Goal: Task Accomplishment & Management: Manage account settings

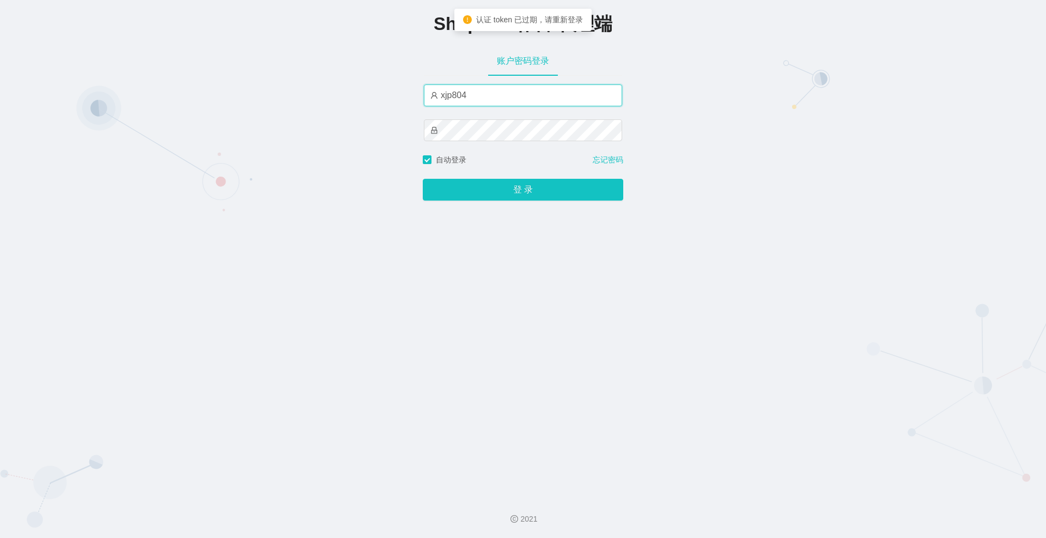
click at [496, 94] on input "xjp804" at bounding box center [523, 95] width 198 height 22
drag, startPoint x: 452, startPoint y: 97, endPoint x: 427, endPoint y: 98, distance: 25.1
click at [427, 98] on input "xjp804" at bounding box center [523, 95] width 198 height 22
click at [447, 98] on input "xjp804" at bounding box center [523, 95] width 198 height 22
click at [441, 96] on input "xjp804" at bounding box center [523, 95] width 198 height 22
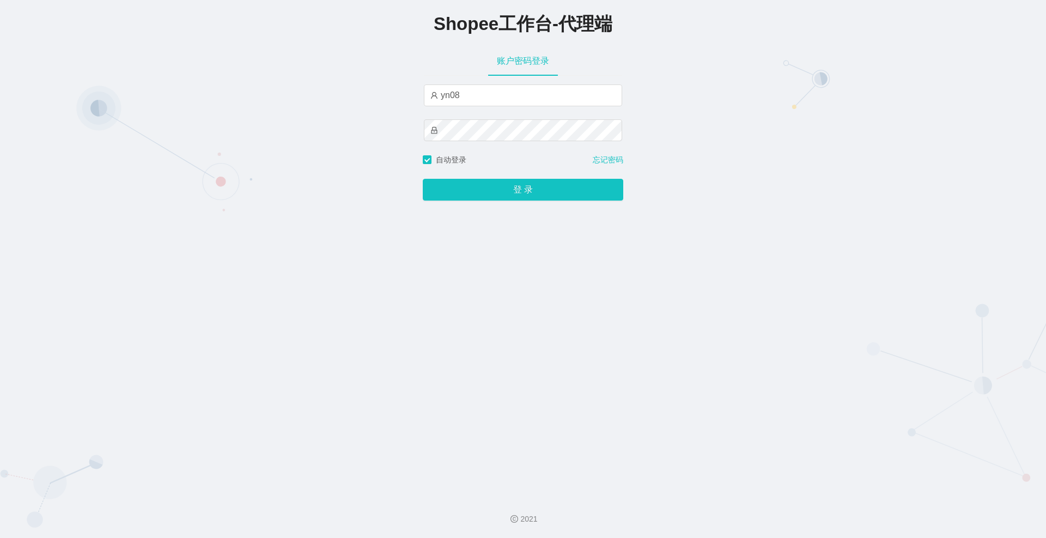
click at [423, 179] on button "登 录" at bounding box center [523, 190] width 200 height 22
drag, startPoint x: 447, startPoint y: 98, endPoint x: 423, endPoint y: 99, distance: 24.0
click at [424, 99] on input "yn08" at bounding box center [523, 95] width 198 height 22
click at [423, 179] on button "登 录" at bounding box center [523, 190] width 200 height 22
click at [471, 101] on input "xjb08" at bounding box center [523, 95] width 198 height 22
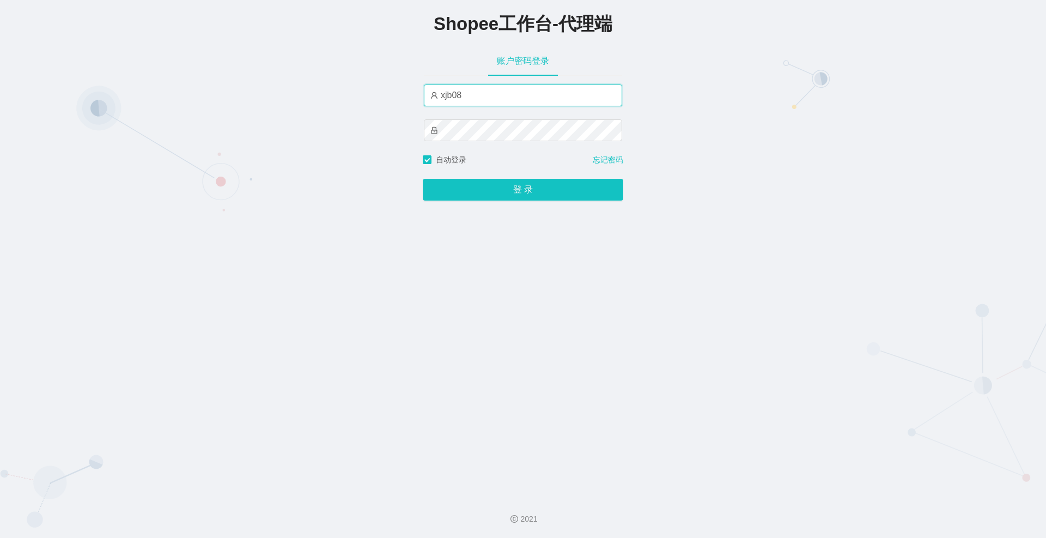
click at [460, 91] on input "xjb08" at bounding box center [523, 95] width 198 height 22
paste input "p8"
type input "xjp808"
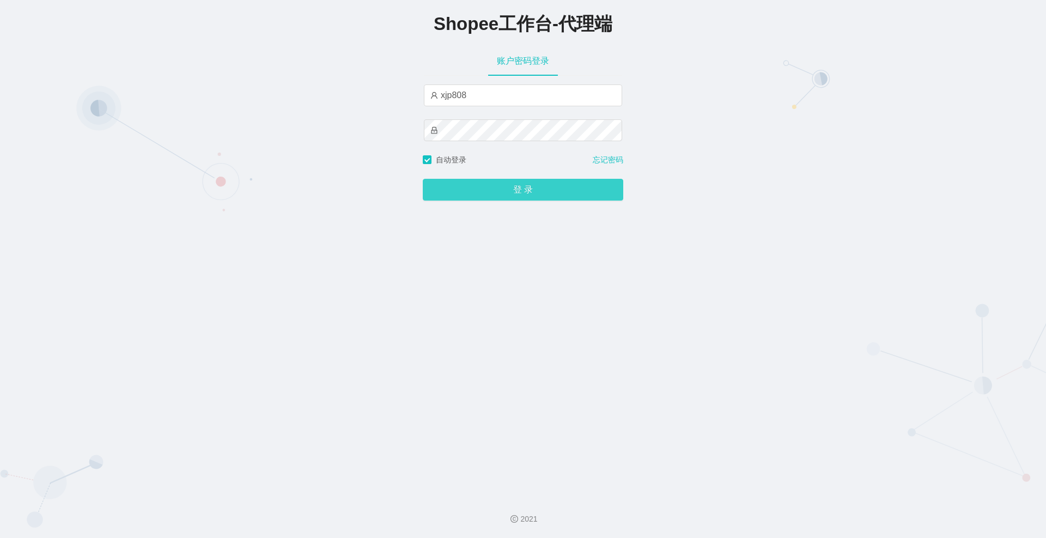
click at [492, 192] on button "登 录" at bounding box center [523, 190] width 200 height 22
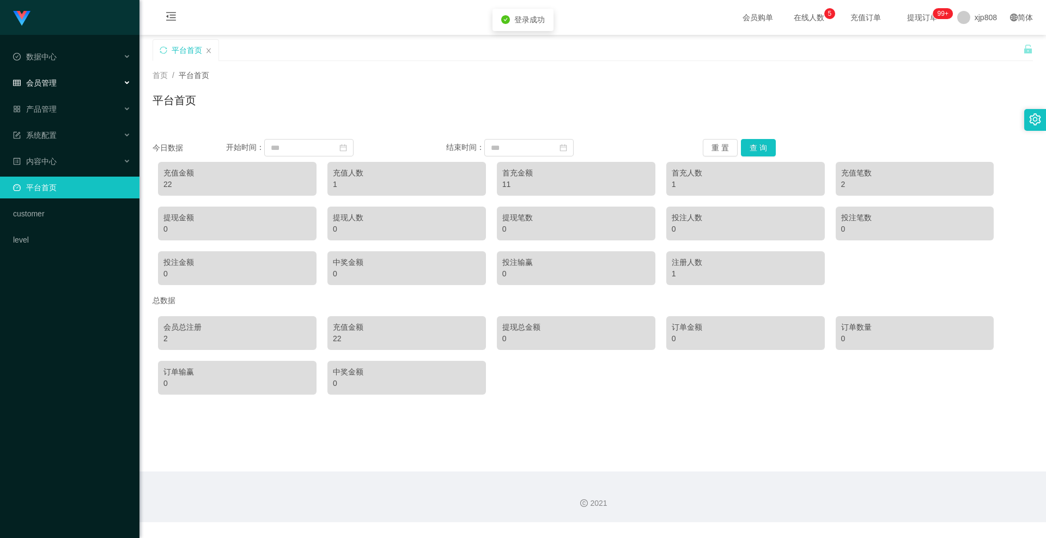
click at [58, 84] on div "会员管理" at bounding box center [69, 83] width 139 height 22
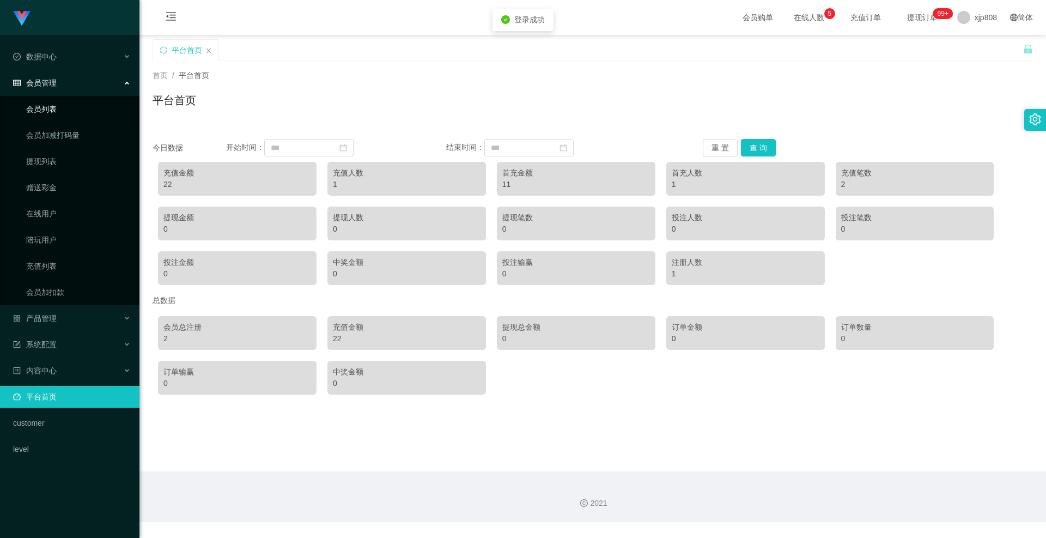
click at [57, 105] on link "会员列表" at bounding box center [78, 109] width 105 height 22
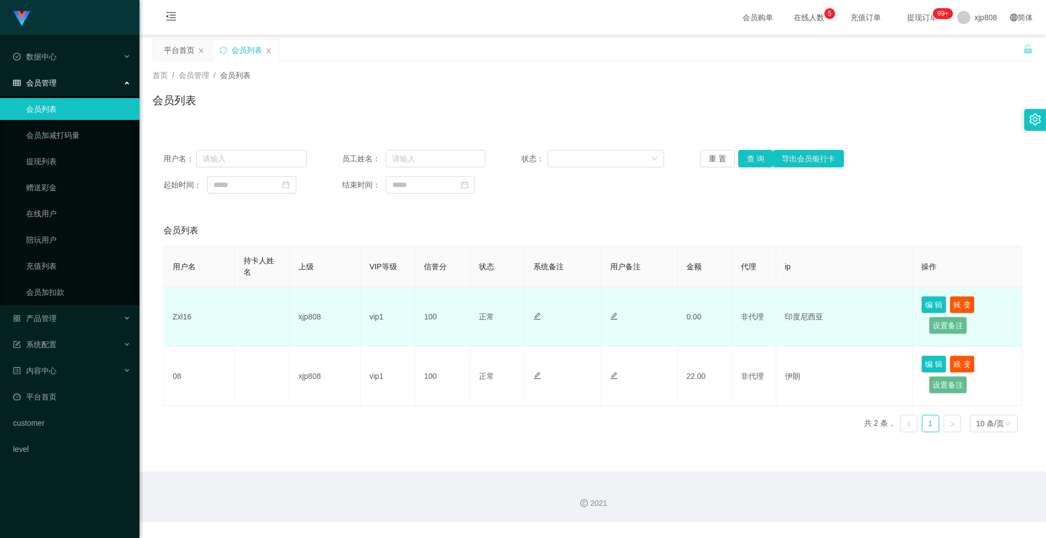
click at [178, 315] on td "Zxl16" at bounding box center [199, 316] width 71 height 59
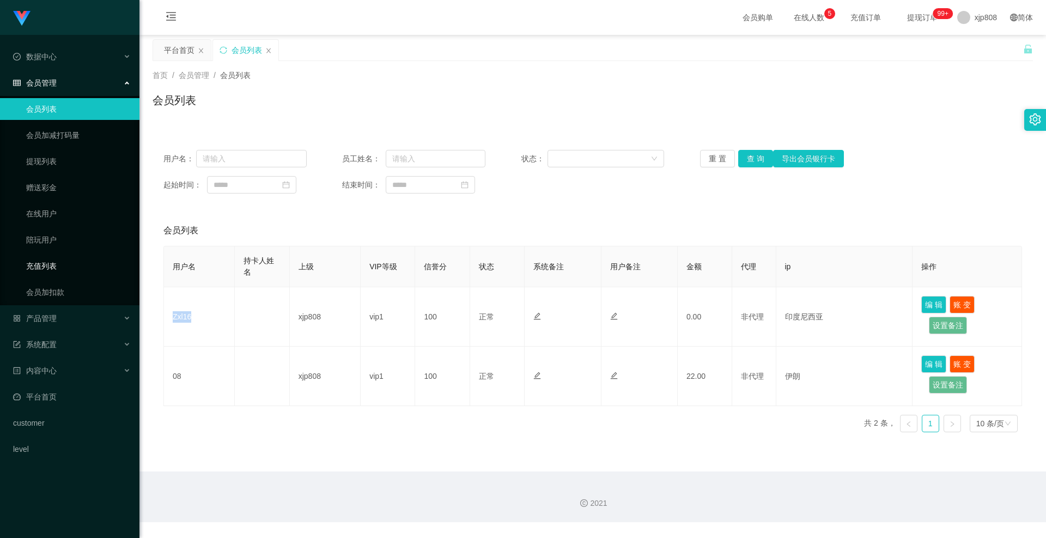
copy td "Zxl16"
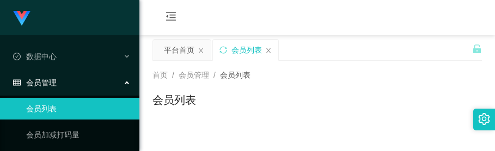
click at [410, 33] on div "会员购单 在线人数 0 1 2 3 4 5 6 7 8 9 0 1 2 3 4 5 6 7 8 9 0 1 2 3 4 5 6 7 8 9 0 1 2 3 4…" at bounding box center [317, 17] width 356 height 35
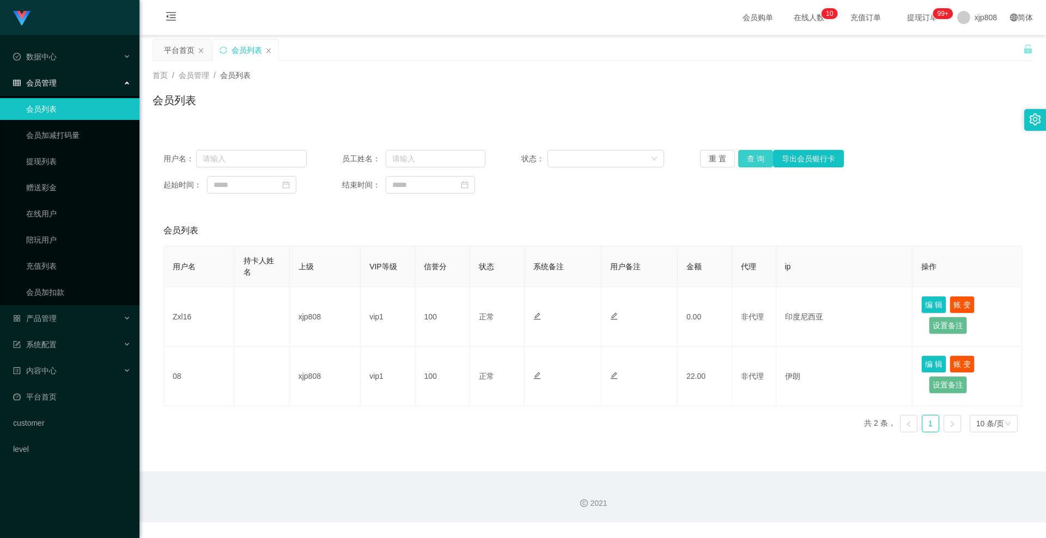
click at [750, 157] on button "查 询" at bounding box center [755, 158] width 35 height 17
click at [56, 314] on span "产品管理" at bounding box center [35, 318] width 44 height 9
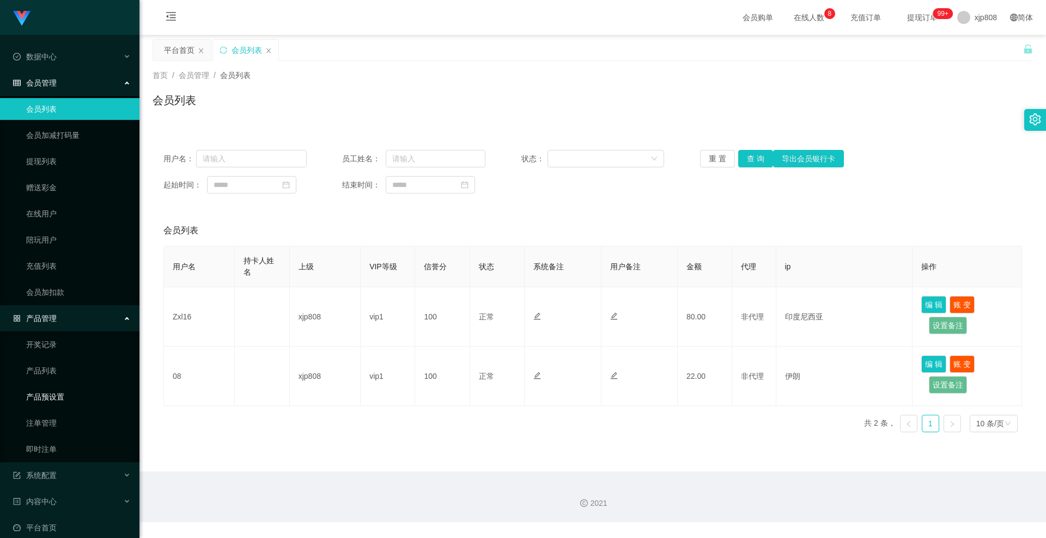
click at [56, 394] on link "产品预设置" at bounding box center [78, 397] width 105 height 22
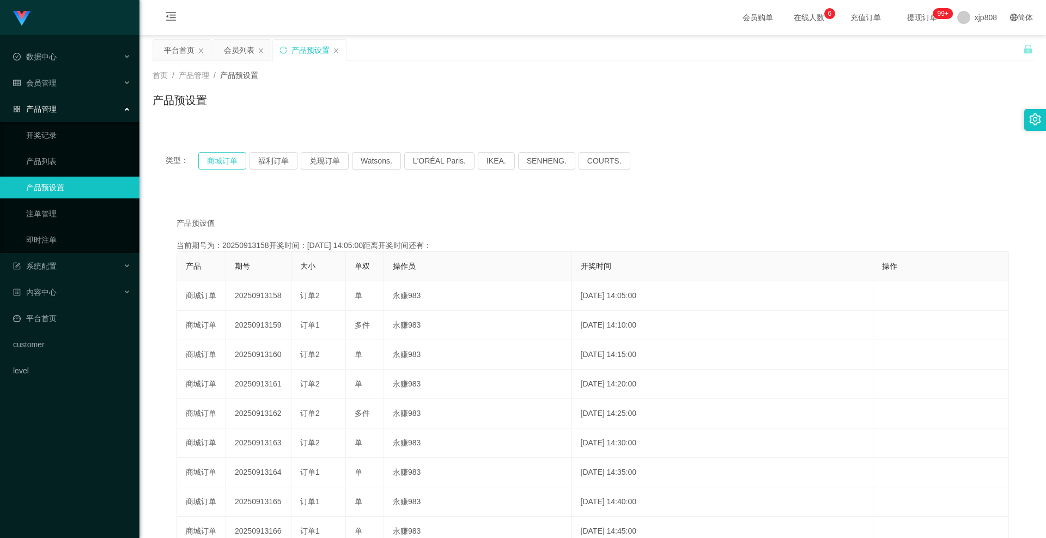
click at [225, 158] on button "商城订单" at bounding box center [222, 160] width 48 height 17
click at [49, 269] on span "系统配置" at bounding box center [35, 265] width 44 height 9
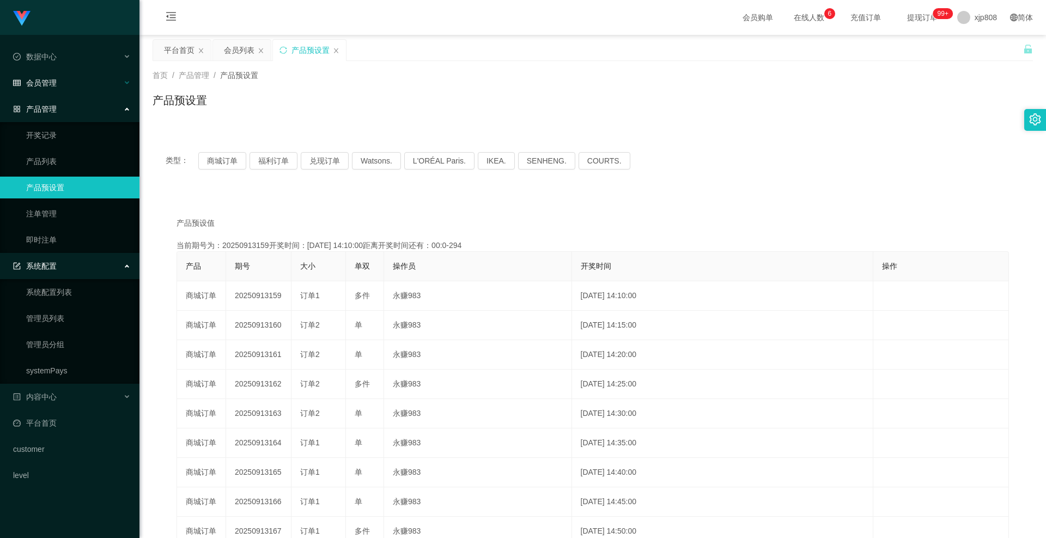
click at [54, 85] on span "会员管理" at bounding box center [35, 82] width 44 height 9
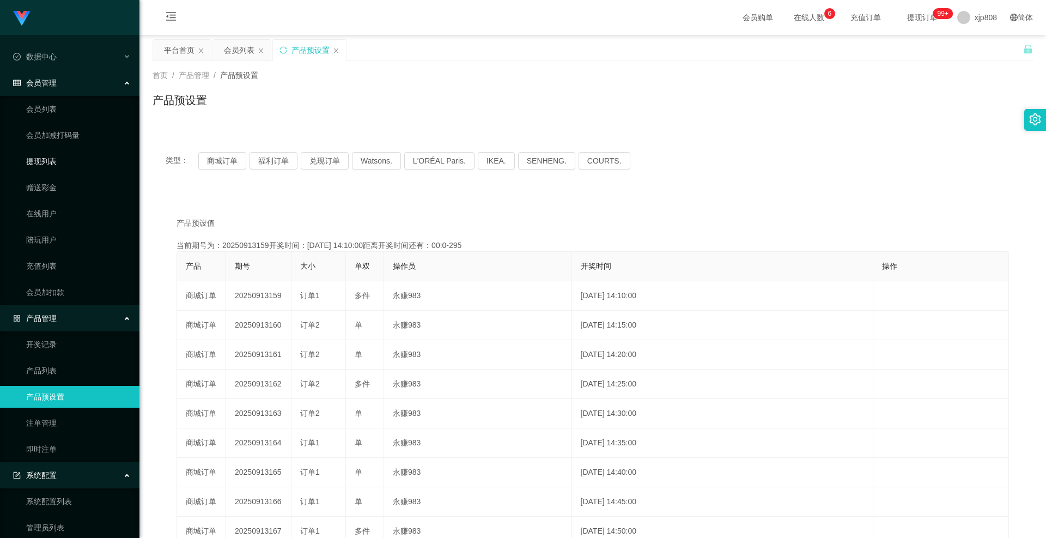
click at [56, 157] on link "提现列表" at bounding box center [78, 161] width 105 height 22
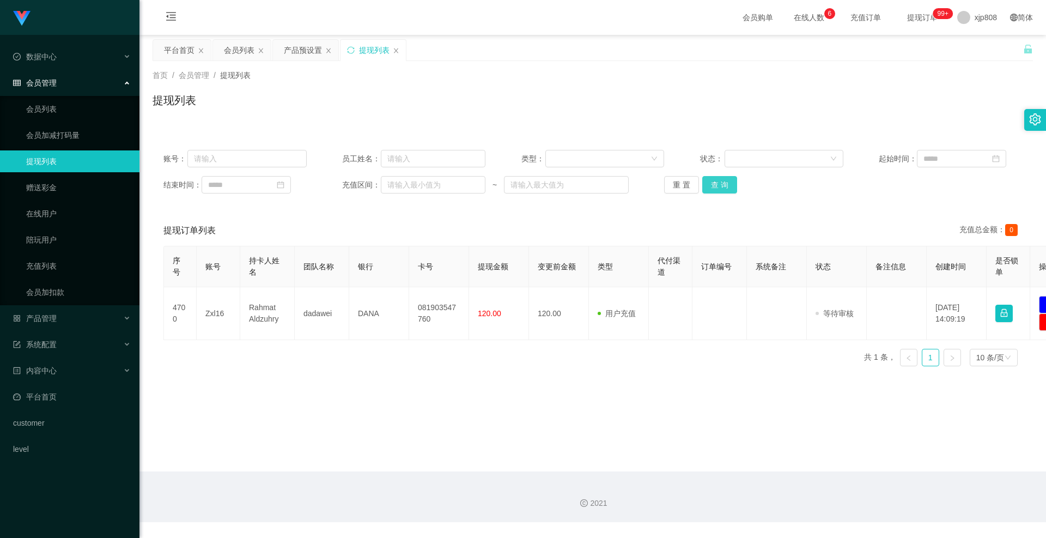
click at [722, 185] on button "查 询" at bounding box center [719, 184] width 35 height 17
click at [722, 185] on div "重 置 查 询" at bounding box center [735, 184] width 143 height 17
click at [722, 185] on button "查 询" at bounding box center [719, 184] width 35 height 17
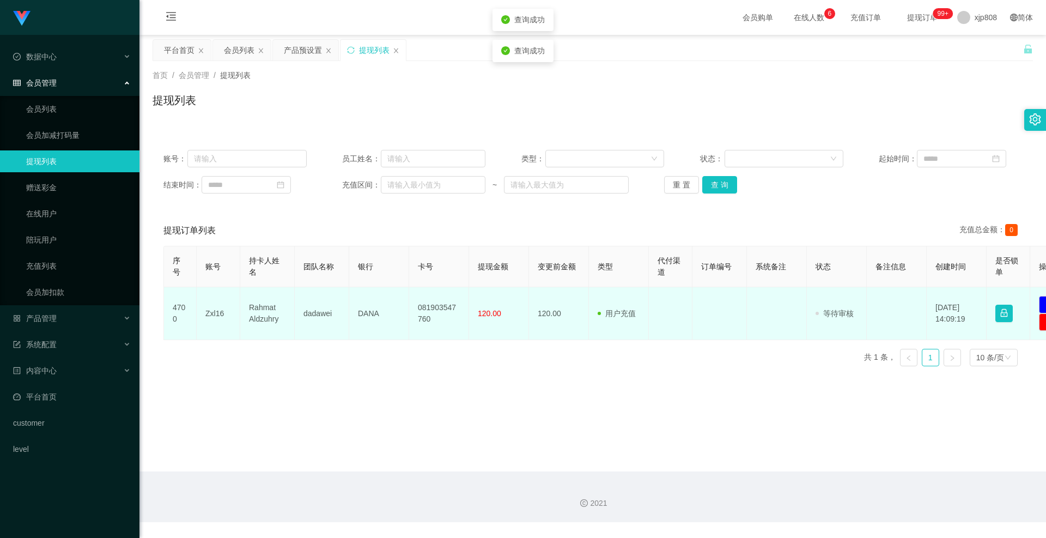
click at [218, 313] on td "Zxl16" at bounding box center [219, 313] width 44 height 53
copy td "Zxl16"
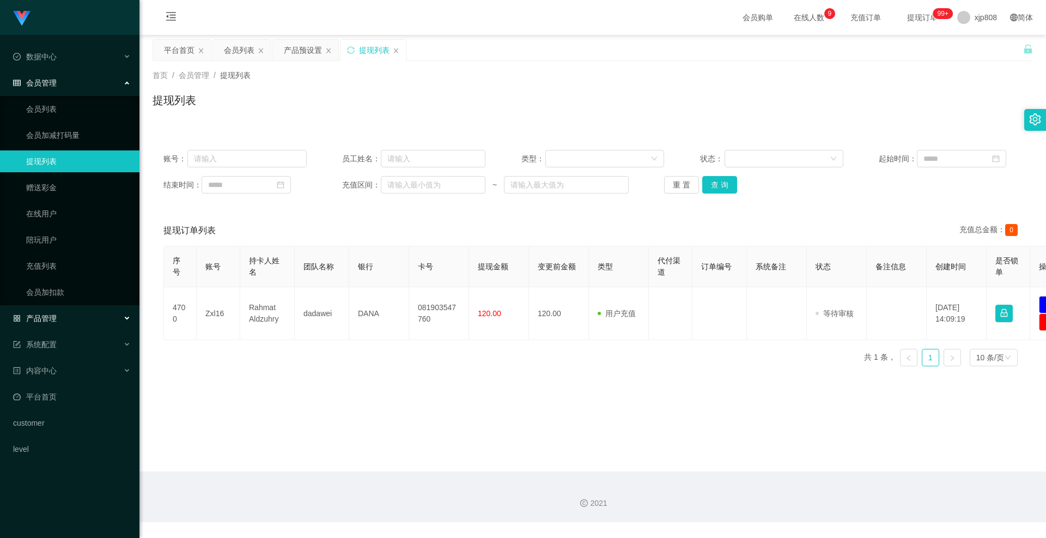
click at [48, 322] on span "产品管理" at bounding box center [35, 318] width 44 height 9
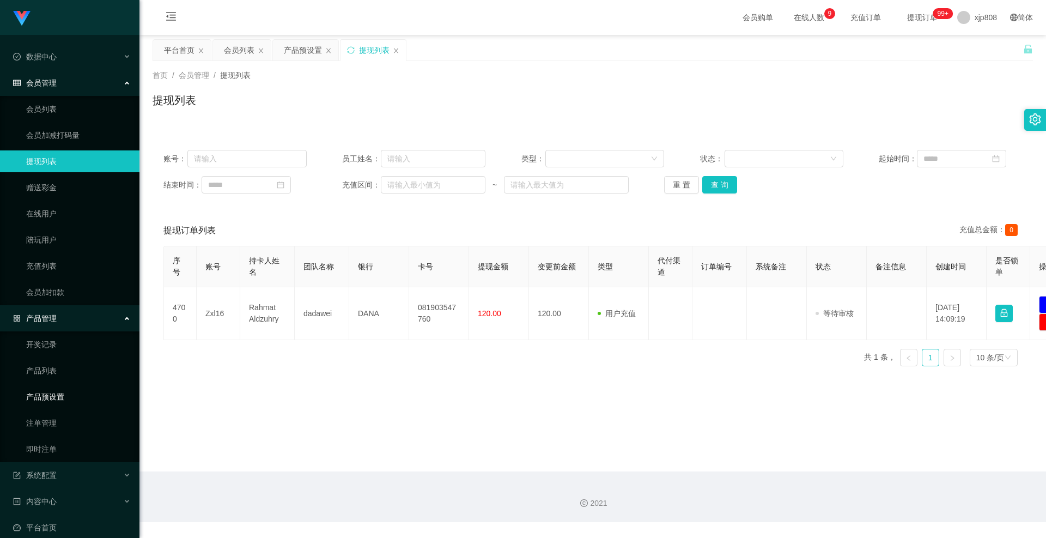
click at [54, 394] on link "产品预设置" at bounding box center [78, 397] width 105 height 22
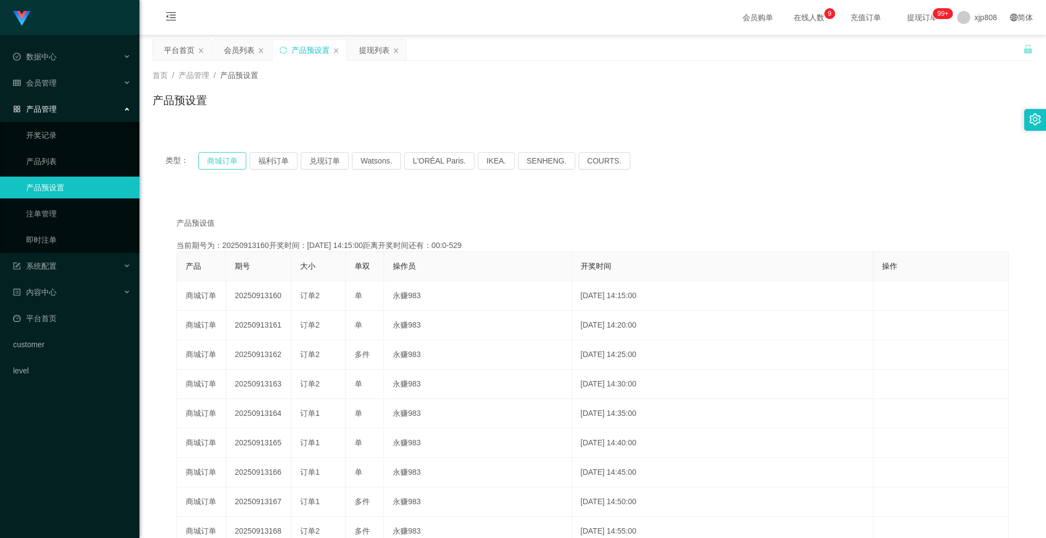
click at [223, 163] on button "商城订单" at bounding box center [222, 160] width 48 height 17
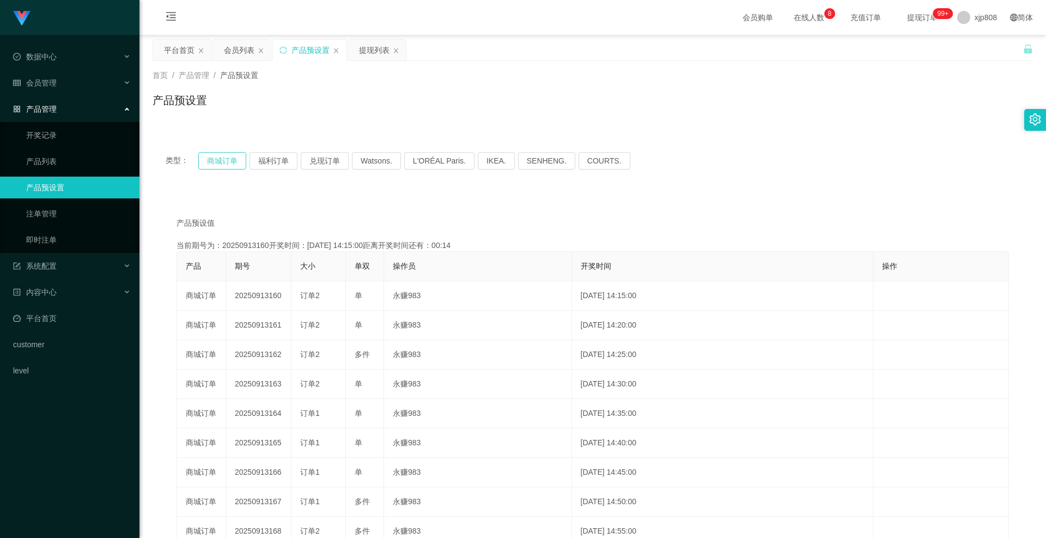
click at [226, 165] on button "商城订单" at bounding box center [222, 160] width 48 height 17
click at [55, 215] on link "注单管理" at bounding box center [78, 214] width 105 height 22
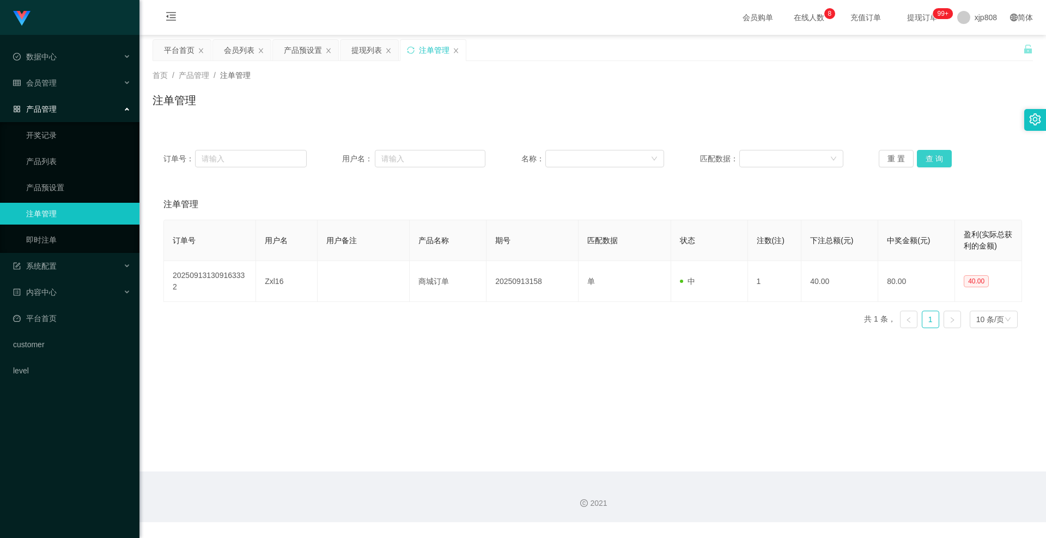
click at [936, 152] on button "查 询" at bounding box center [934, 158] width 35 height 17
click at [936, 152] on div "重 置 查 询" at bounding box center [950, 158] width 143 height 17
click at [936, 152] on button "查 询" at bounding box center [934, 158] width 35 height 17
click at [936, 152] on div "重 置 查 询" at bounding box center [950, 158] width 143 height 17
click at [936, 152] on button "查 询" at bounding box center [934, 158] width 35 height 17
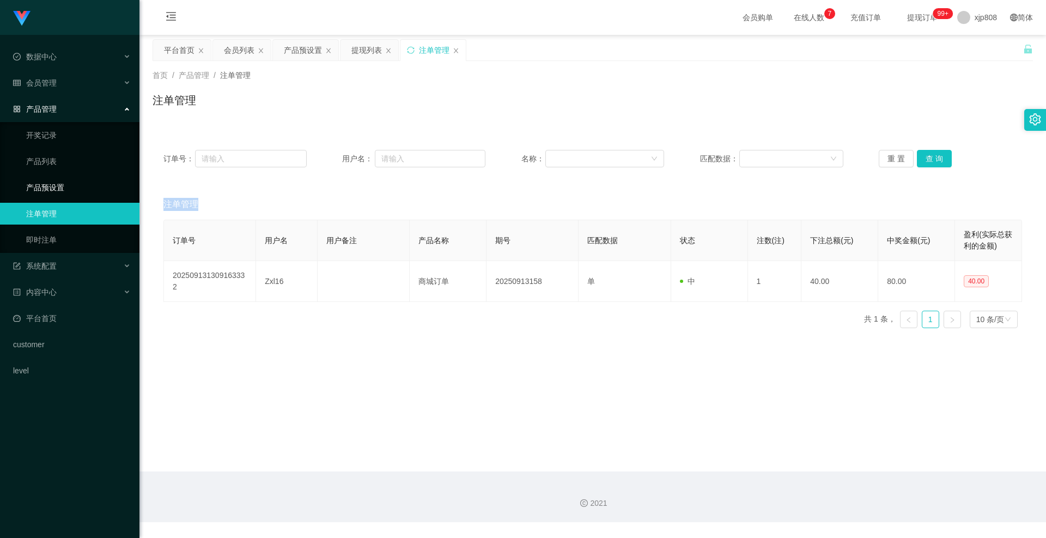
click at [75, 182] on link "产品预设置" at bounding box center [78, 187] width 105 height 22
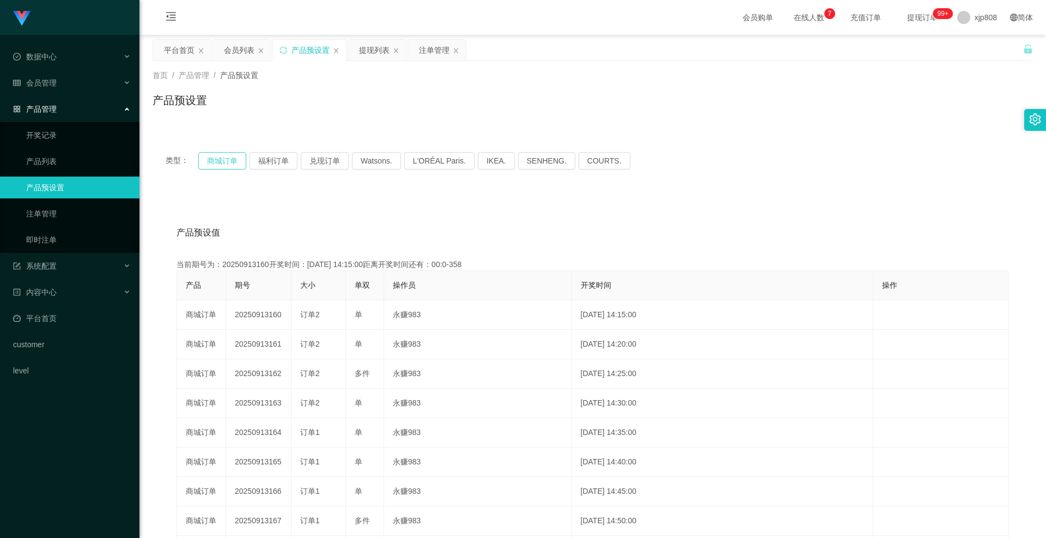
click at [221, 161] on button "商城订单" at bounding box center [222, 160] width 48 height 17
click at [53, 214] on link "注单管理" at bounding box center [78, 214] width 105 height 22
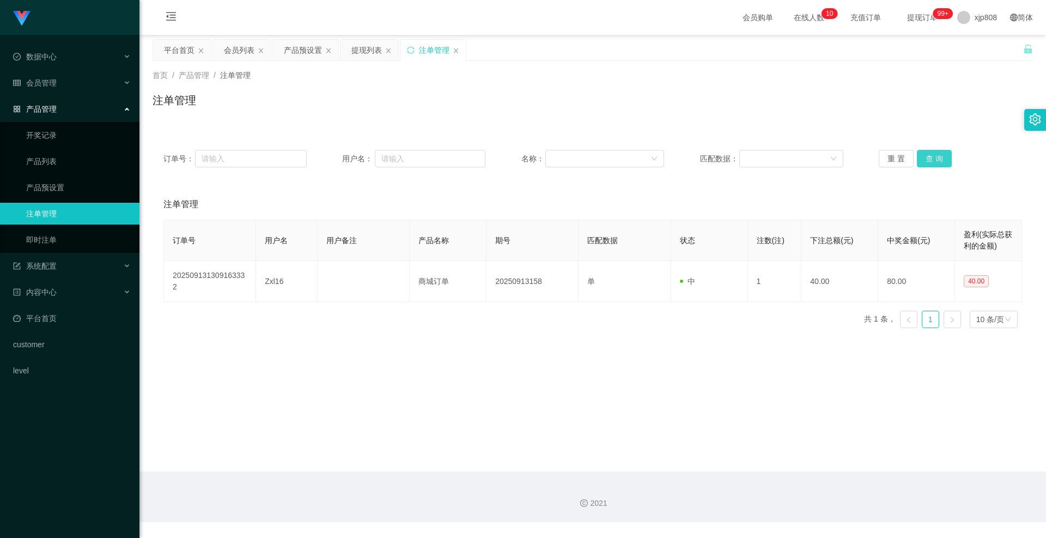
click at [938, 154] on button "查 询" at bounding box center [934, 158] width 35 height 17
click at [937, 155] on div "重 置 查 询" at bounding box center [950, 158] width 143 height 17
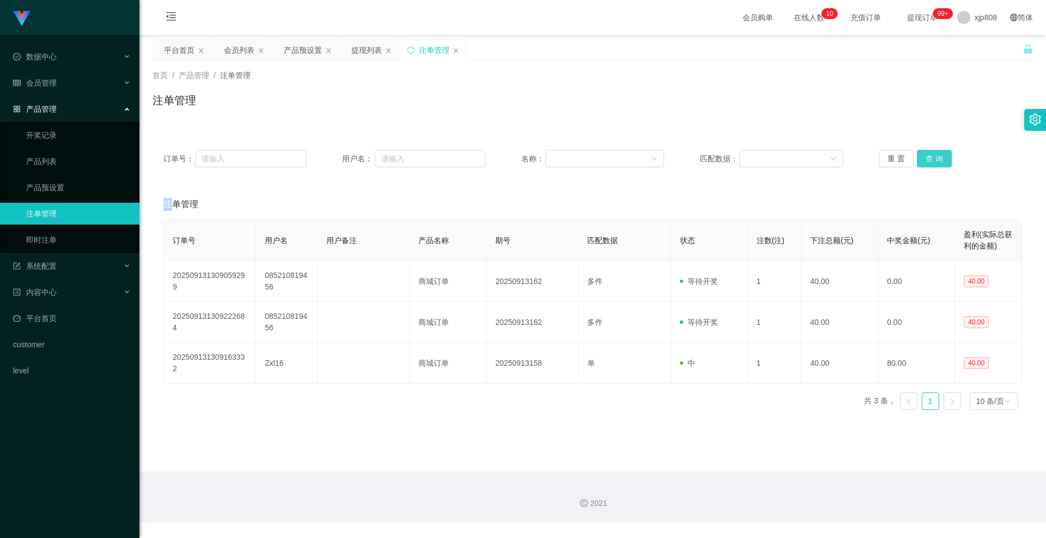
click at [937, 155] on button "查 询" at bounding box center [934, 158] width 35 height 17
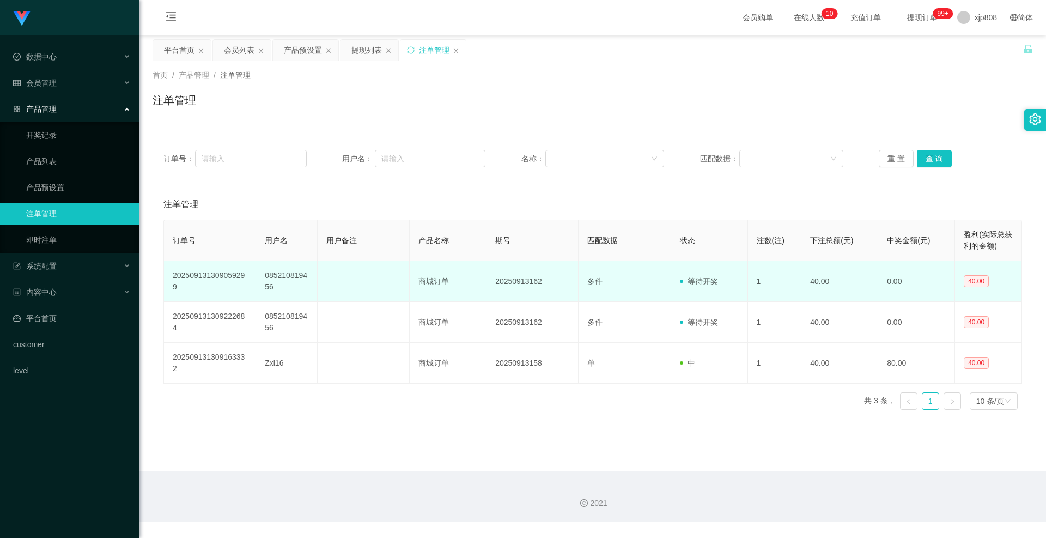
click at [296, 275] on td "085210819456" at bounding box center [287, 281] width 62 height 41
copy td "085210819456"
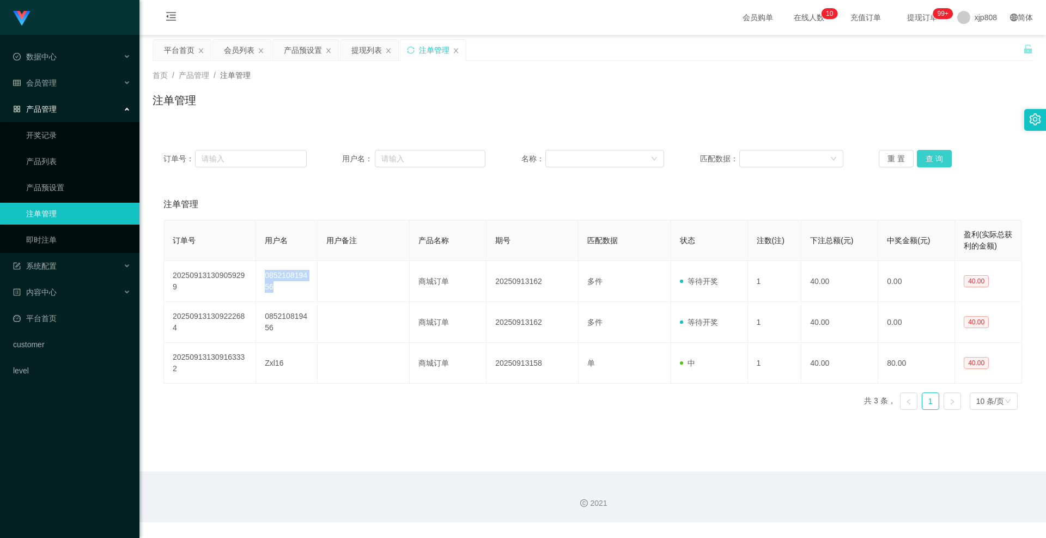
click at [936, 157] on button "查 询" at bounding box center [934, 158] width 35 height 17
click at [936, 157] on div "重 置 查 询" at bounding box center [950, 158] width 143 height 17
click at [936, 157] on button "查 询" at bounding box center [940, 158] width 47 height 17
click at [936, 157] on div "重 置 查 询" at bounding box center [950, 158] width 143 height 17
click at [936, 157] on button "查 询" at bounding box center [934, 158] width 35 height 17
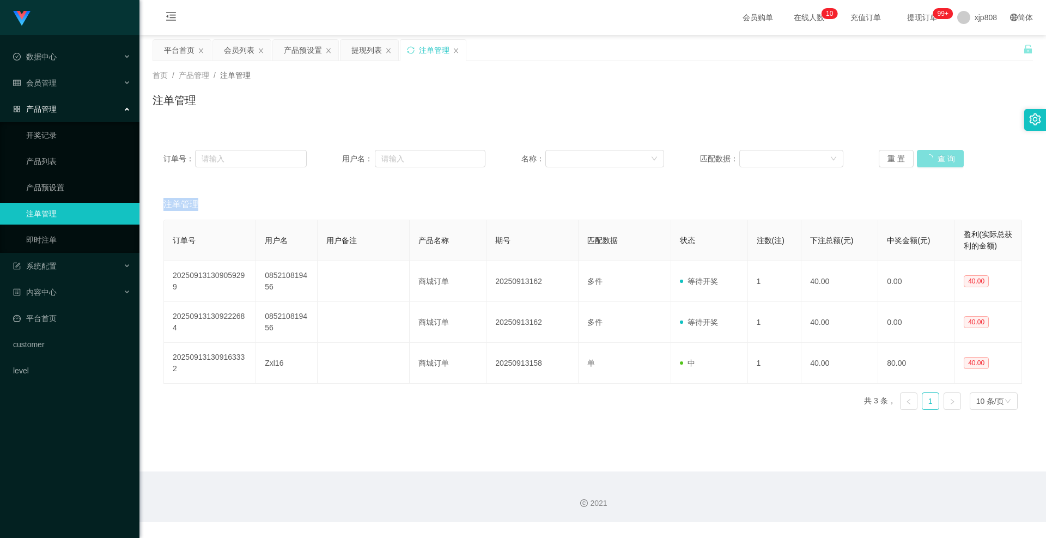
click at [936, 157] on div "重 置 查 询" at bounding box center [950, 158] width 143 height 17
click at [936, 157] on button "查 询" at bounding box center [940, 158] width 47 height 17
click at [936, 157] on div "重 置 查 询" at bounding box center [950, 158] width 143 height 17
click at [936, 157] on button "查 询" at bounding box center [934, 158] width 35 height 17
click at [936, 157] on div "重 置 查 询" at bounding box center [950, 158] width 143 height 17
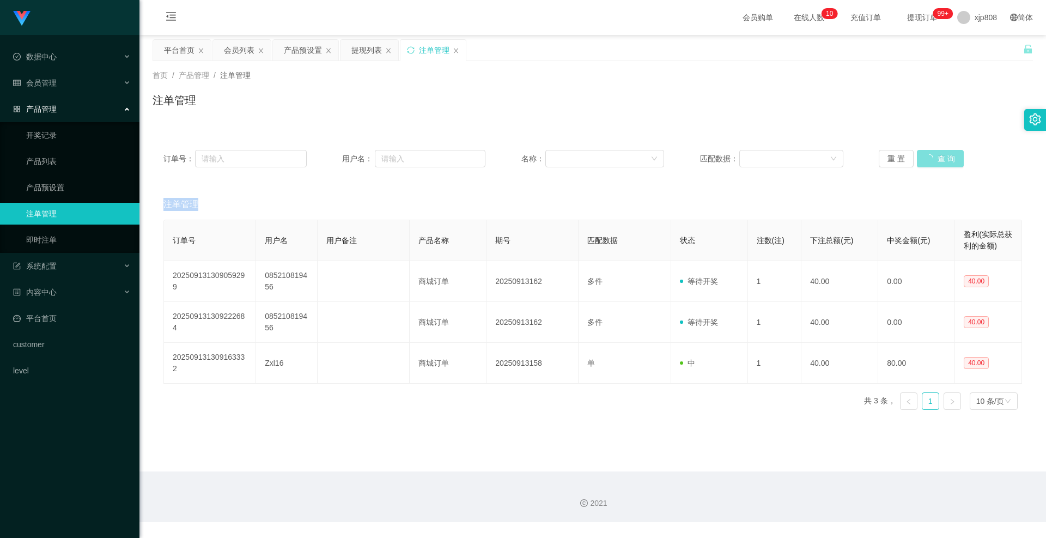
click at [936, 157] on button "查 询" at bounding box center [940, 158] width 47 height 17
click at [936, 157] on div "重 置 查 询" at bounding box center [950, 158] width 143 height 17
click at [936, 157] on button "查 询" at bounding box center [934, 158] width 35 height 17
click at [936, 157] on div "重 置 查 询" at bounding box center [950, 158] width 143 height 17
click at [936, 157] on button "查 询" at bounding box center [934, 158] width 35 height 17
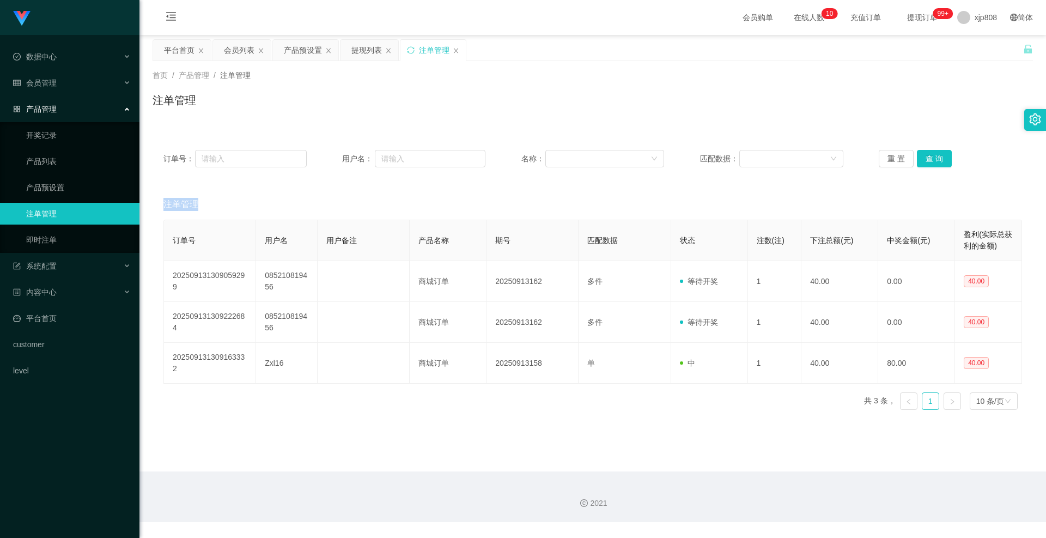
click at [936, 157] on div "重 置 查 询" at bounding box center [950, 158] width 143 height 17
click at [936, 157] on button "查 询" at bounding box center [934, 158] width 35 height 17
click at [936, 157] on div "重 置 查 询" at bounding box center [950, 158] width 143 height 17
click at [94, 185] on link "产品预设置" at bounding box center [78, 187] width 105 height 22
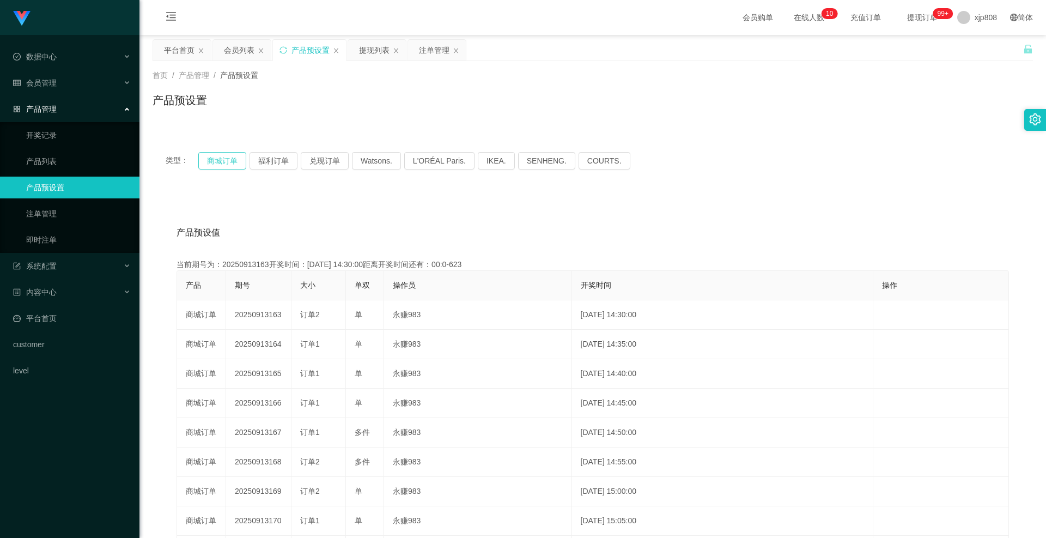
click at [228, 160] on button "商城订单" at bounding box center [222, 160] width 48 height 17
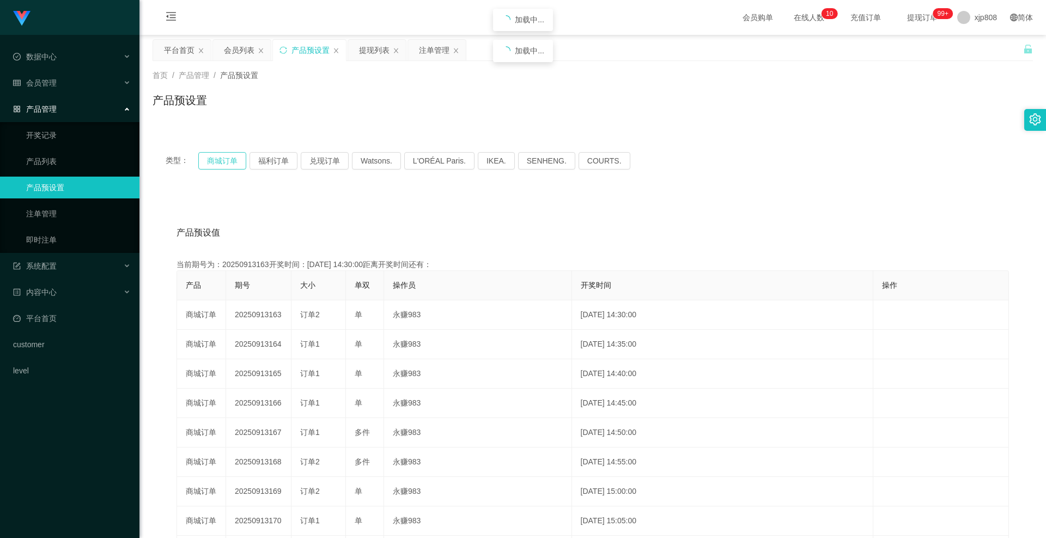
click at [228, 160] on button "商城订单" at bounding box center [222, 160] width 48 height 17
click at [72, 221] on link "注单管理" at bounding box center [78, 214] width 105 height 22
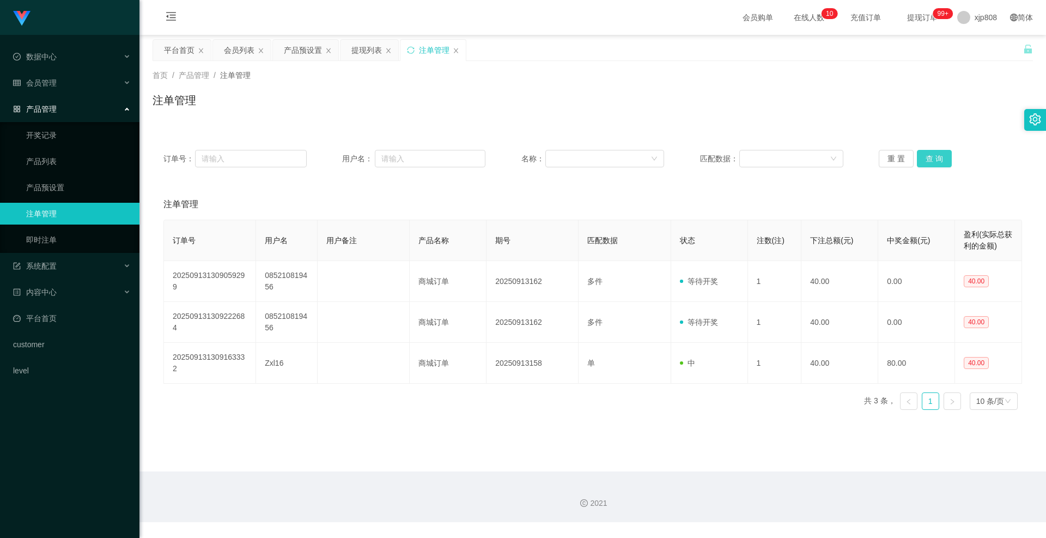
click at [920, 166] on button "查 询" at bounding box center [934, 158] width 35 height 17
click at [922, 162] on button "查 询" at bounding box center [940, 158] width 47 height 17
click at [922, 162] on div "重 置 查 询" at bounding box center [950, 158] width 143 height 17
click at [922, 162] on button "查 询" at bounding box center [934, 158] width 35 height 17
click at [922, 162] on div "重 置 查 询" at bounding box center [950, 158] width 143 height 17
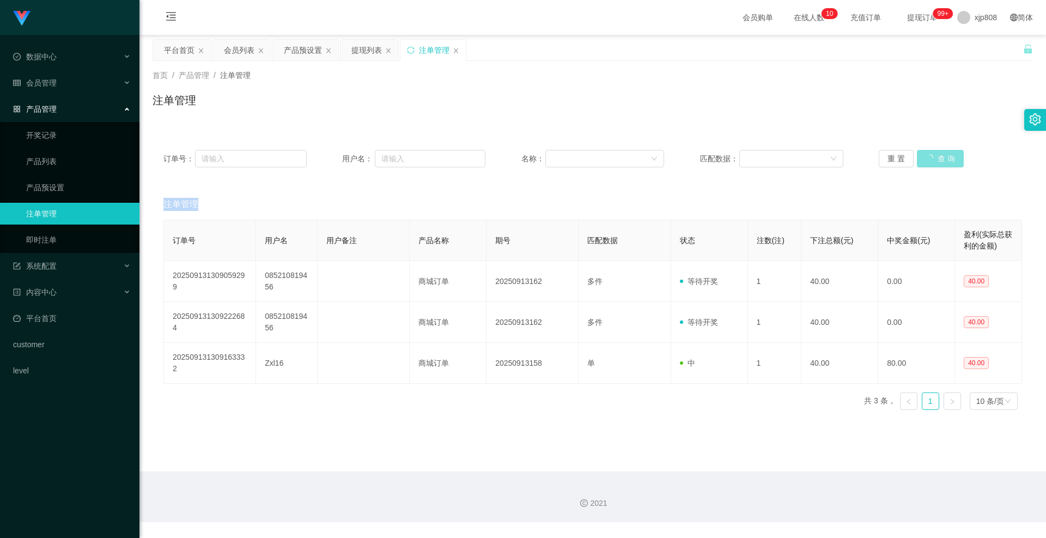
click at [922, 162] on button "查 询" at bounding box center [940, 158] width 47 height 17
click at [922, 162] on div "重 置 查 询" at bounding box center [950, 158] width 143 height 17
click at [922, 162] on button "查 询" at bounding box center [934, 158] width 35 height 17
click at [922, 162] on div "重 置 查 询" at bounding box center [950, 158] width 143 height 17
click at [922, 162] on button "查 询" at bounding box center [940, 158] width 47 height 17
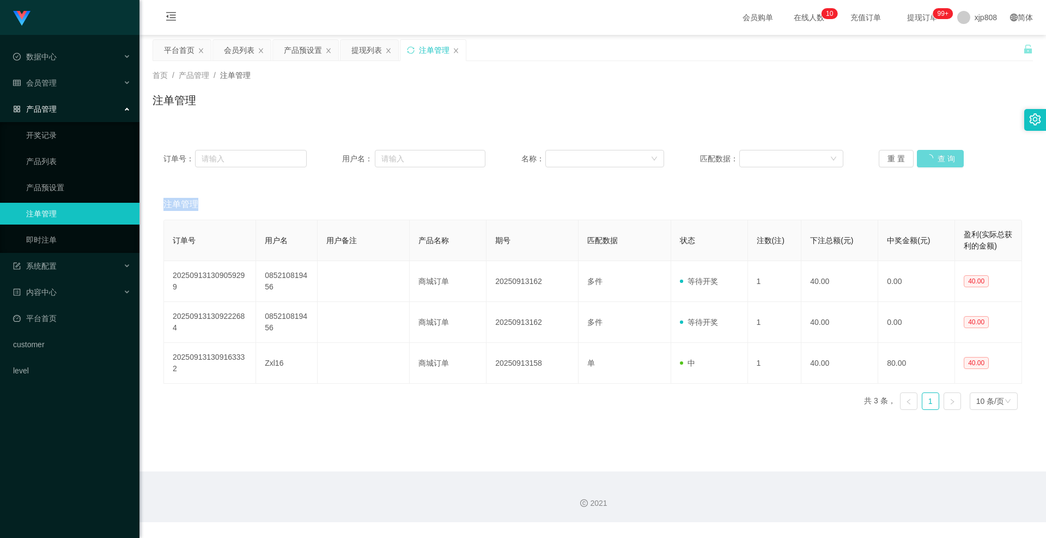
click at [922, 162] on div "重 置 查 询" at bounding box center [950, 158] width 143 height 17
click at [922, 162] on button "查 询" at bounding box center [934, 158] width 35 height 17
click at [922, 162] on div "重 置 查 询" at bounding box center [950, 158] width 143 height 17
click at [922, 162] on button "查 询" at bounding box center [934, 158] width 35 height 17
click at [920, 162] on button "查 询" at bounding box center [934, 158] width 35 height 17
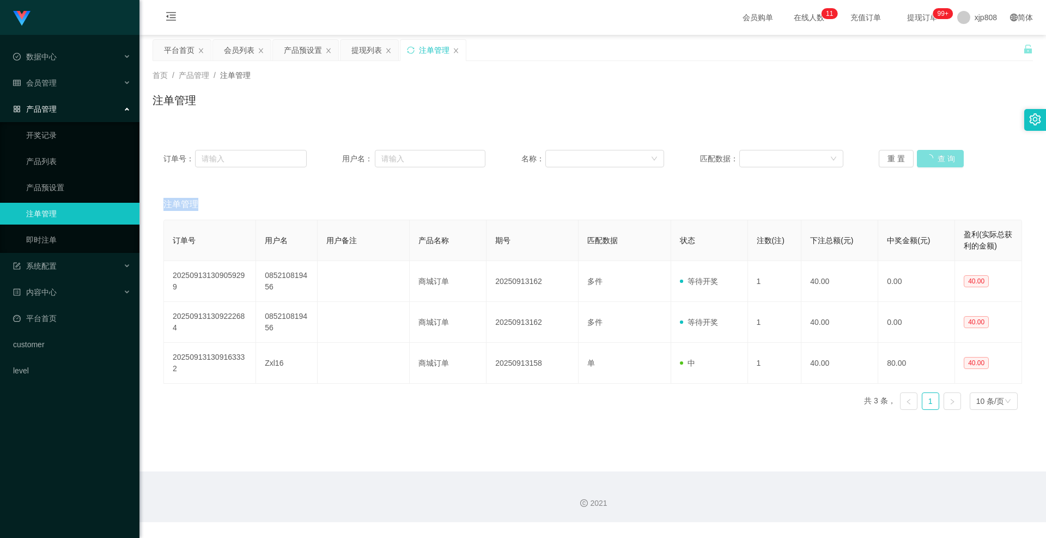
click at [920, 162] on div "重 置 查 询" at bounding box center [950, 158] width 143 height 17
click at [920, 162] on button "查 询" at bounding box center [934, 158] width 35 height 17
click at [920, 162] on div "重 置 查 询" at bounding box center [950, 158] width 143 height 17
click at [920, 162] on button "查 询" at bounding box center [934, 158] width 35 height 17
click at [920, 162] on div "重 置 查 询" at bounding box center [950, 158] width 143 height 17
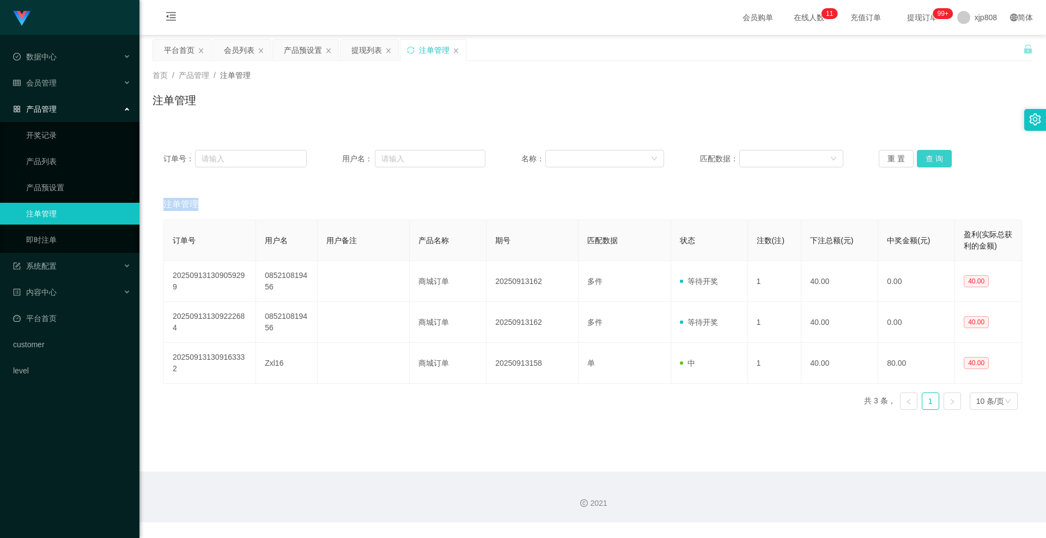
click at [920, 162] on button "查 询" at bounding box center [934, 158] width 35 height 17
click at [920, 162] on div "重 置 查 询" at bounding box center [950, 158] width 143 height 17
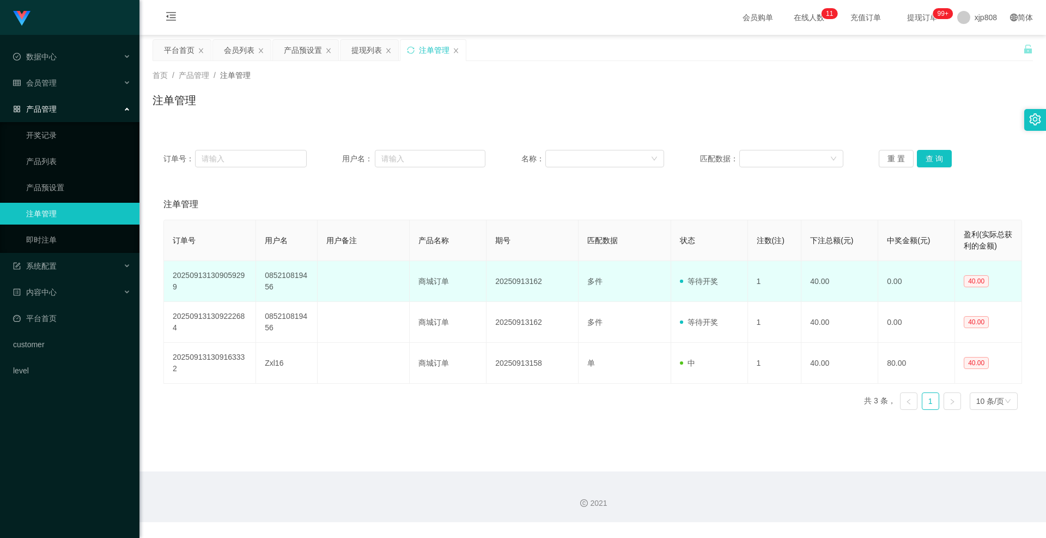
click at [289, 285] on td "085210819456" at bounding box center [287, 281] width 62 height 41
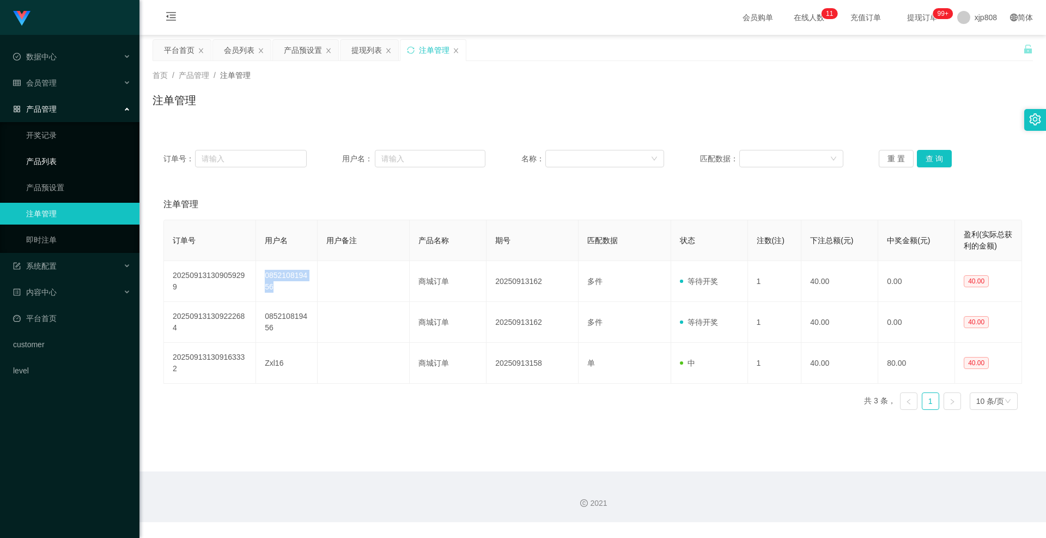
copy td "085210819456"
click at [930, 153] on button "查 询" at bounding box center [934, 158] width 35 height 17
click at [930, 153] on div "重 置 查 询" at bounding box center [950, 158] width 143 height 17
click at [930, 153] on button "查 询" at bounding box center [940, 158] width 47 height 17
click at [930, 153] on div "重 置 查 询" at bounding box center [950, 158] width 143 height 17
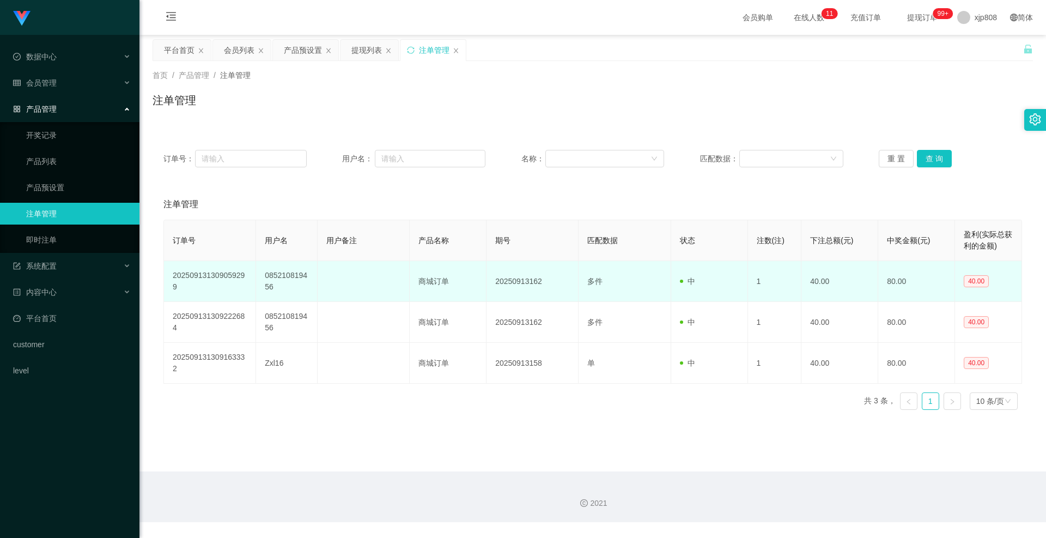
click at [277, 274] on td "085210819456" at bounding box center [287, 281] width 62 height 41
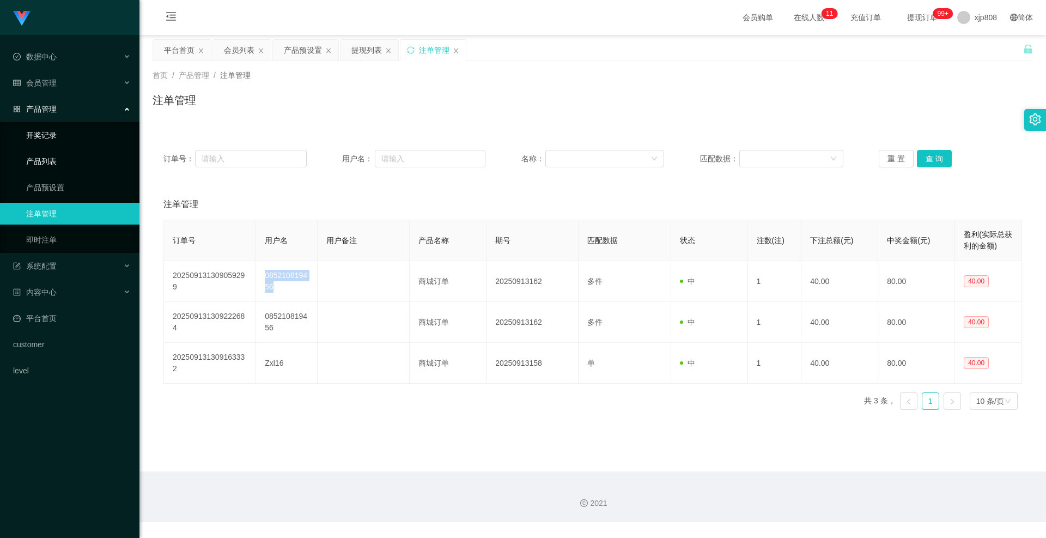
copy td "085210819456"
click at [56, 86] on span "会员管理" at bounding box center [35, 82] width 44 height 9
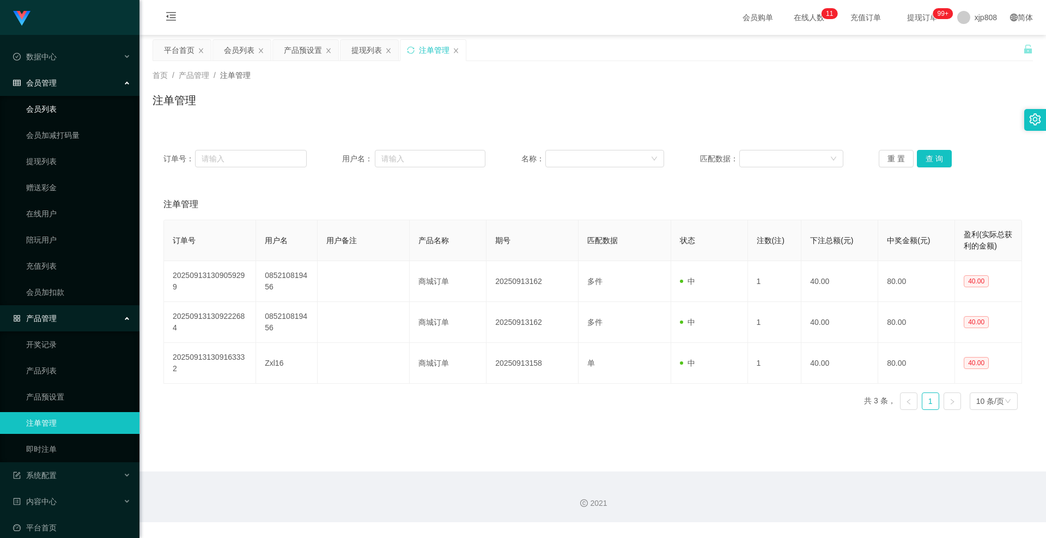
click at [62, 111] on link "会员列表" at bounding box center [78, 109] width 105 height 22
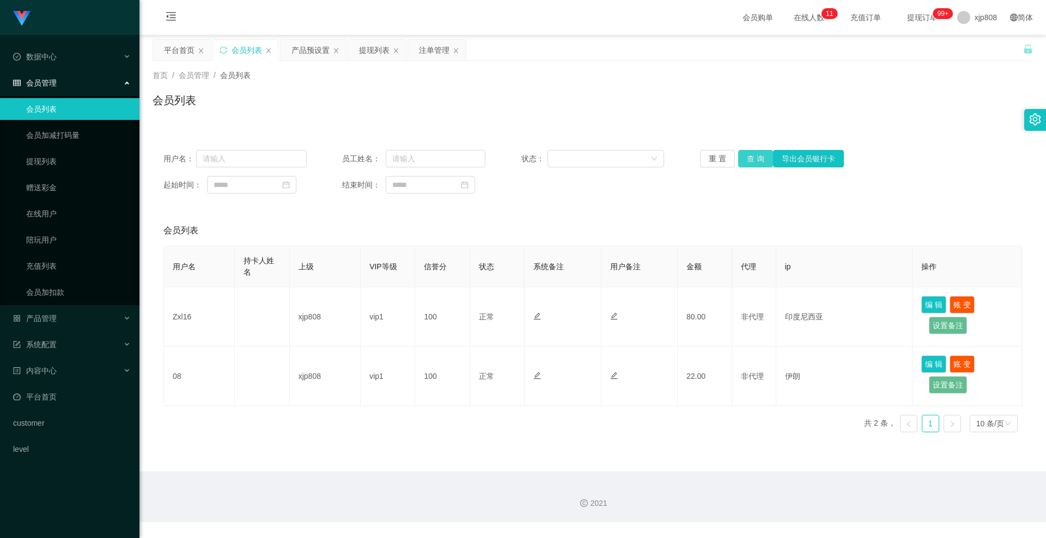
click at [748, 164] on button "查 询" at bounding box center [755, 158] width 35 height 17
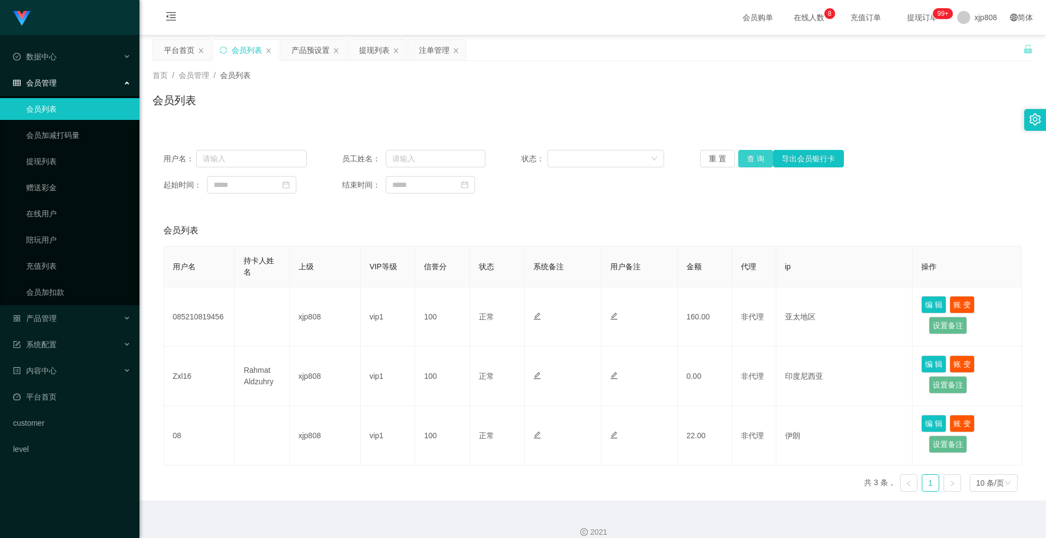
click at [753, 162] on button "查 询" at bounding box center [755, 158] width 35 height 17
click at [753, 162] on div "重 置 查 询 导出会员银行卡" at bounding box center [771, 158] width 143 height 17
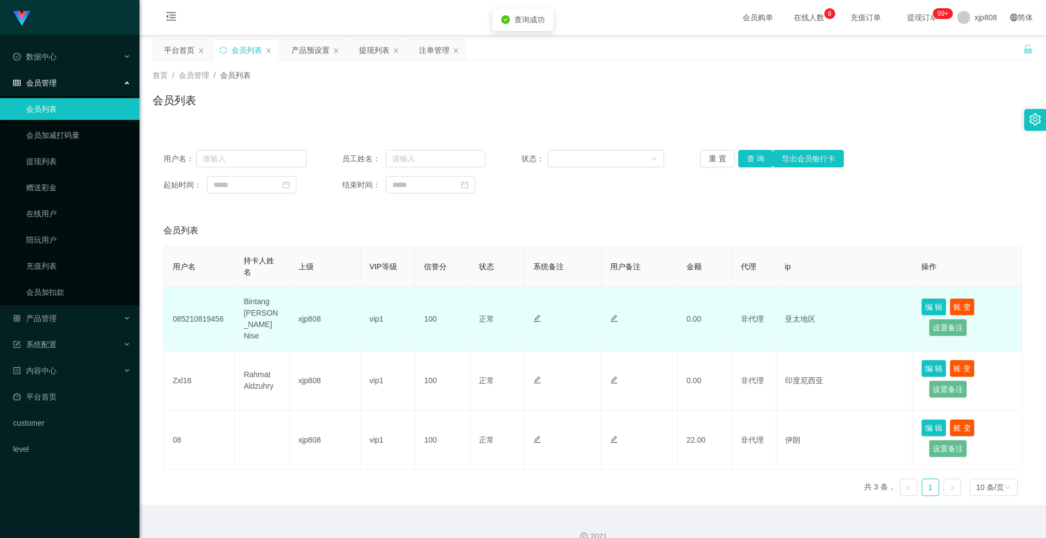
click at [250, 315] on td "Bintang [PERSON_NAME] Nise" at bounding box center [262, 319] width 54 height 64
copy td "Bintang [PERSON_NAME] Nise"
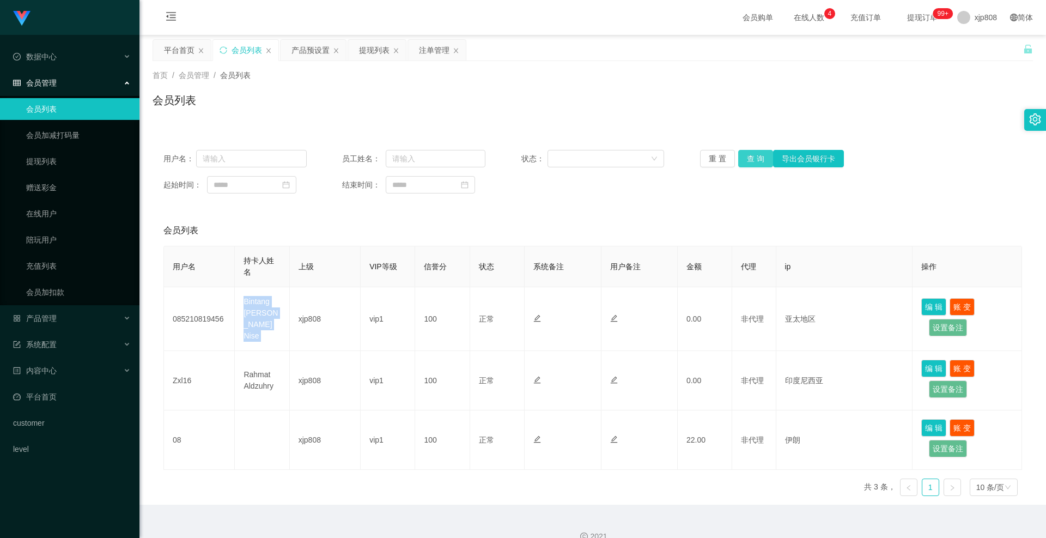
click at [754, 163] on button "查 询" at bounding box center [755, 158] width 35 height 17
click at [754, 163] on div "重 置 查 询 导出会员银行卡" at bounding box center [771, 158] width 143 height 17
click at [754, 163] on button "查 询" at bounding box center [761, 158] width 47 height 17
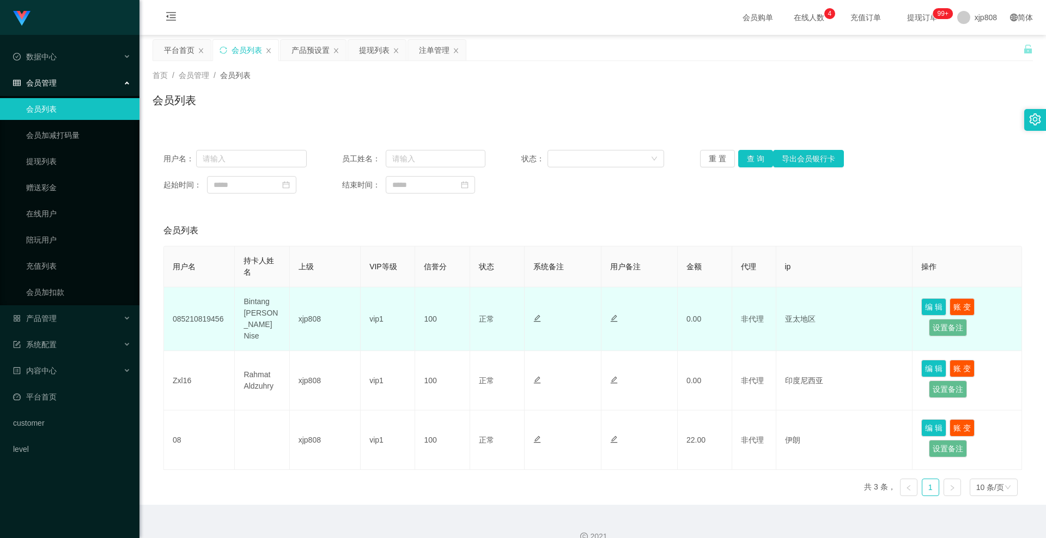
click at [186, 319] on td "085210819456" at bounding box center [199, 319] width 71 height 64
copy td "085210819456"
